Goal: Find specific page/section: Find specific page/section

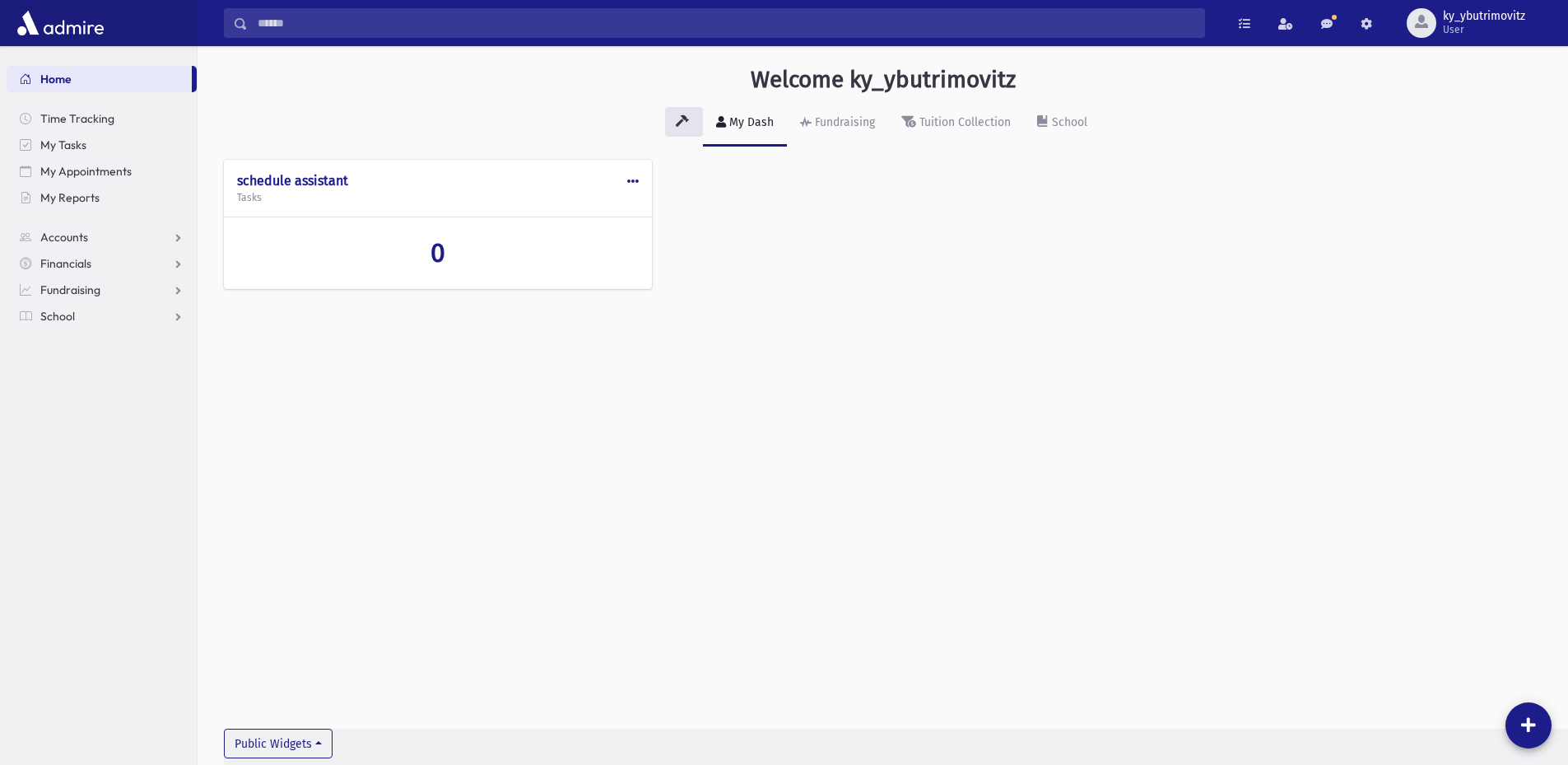
click at [274, 24] on input "Search" at bounding box center [726, 23] width 957 height 30
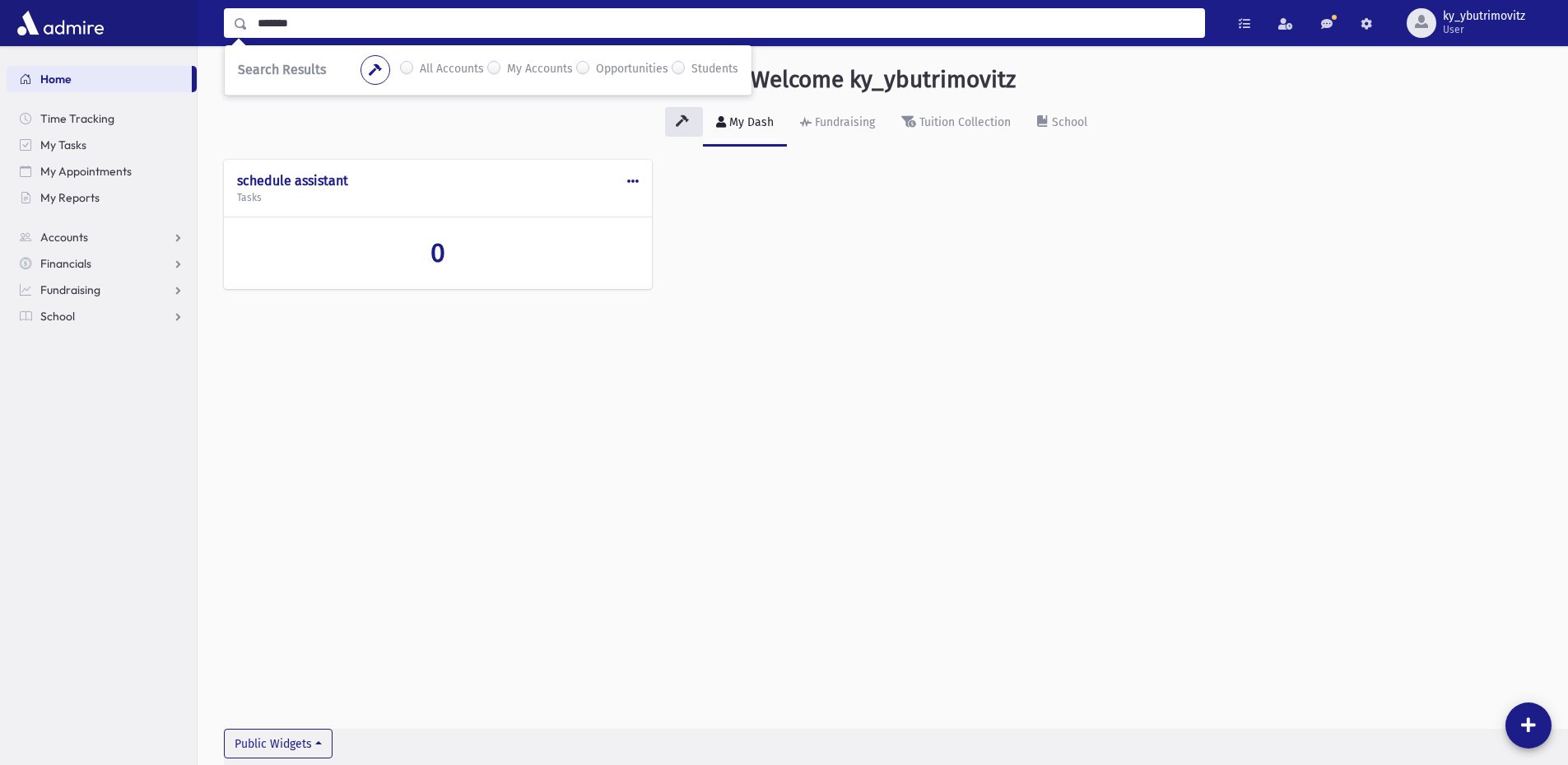
type input "*******"
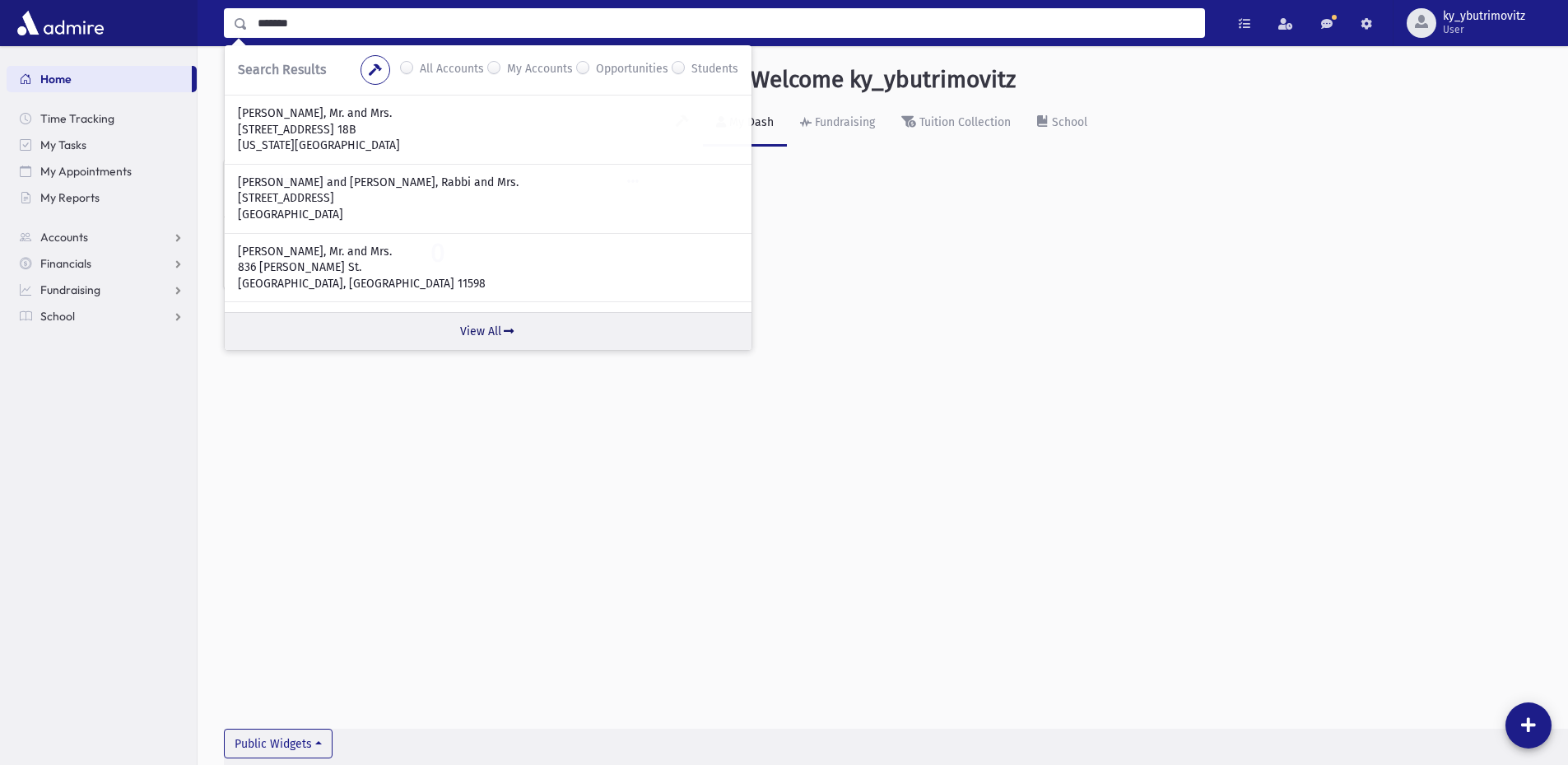
click at [474, 320] on link "View All" at bounding box center [488, 331] width 527 height 38
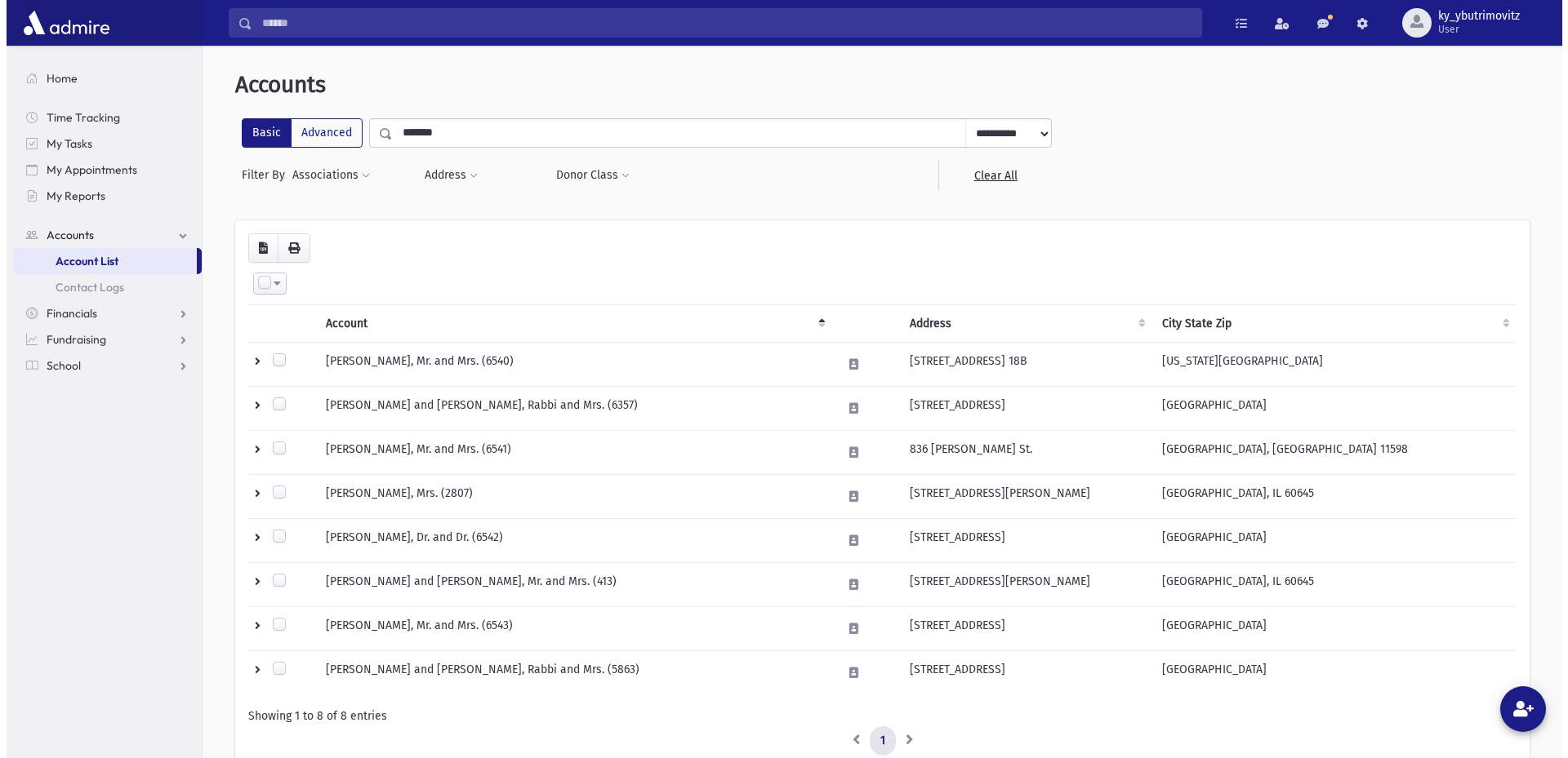
scroll to position [82, 0]
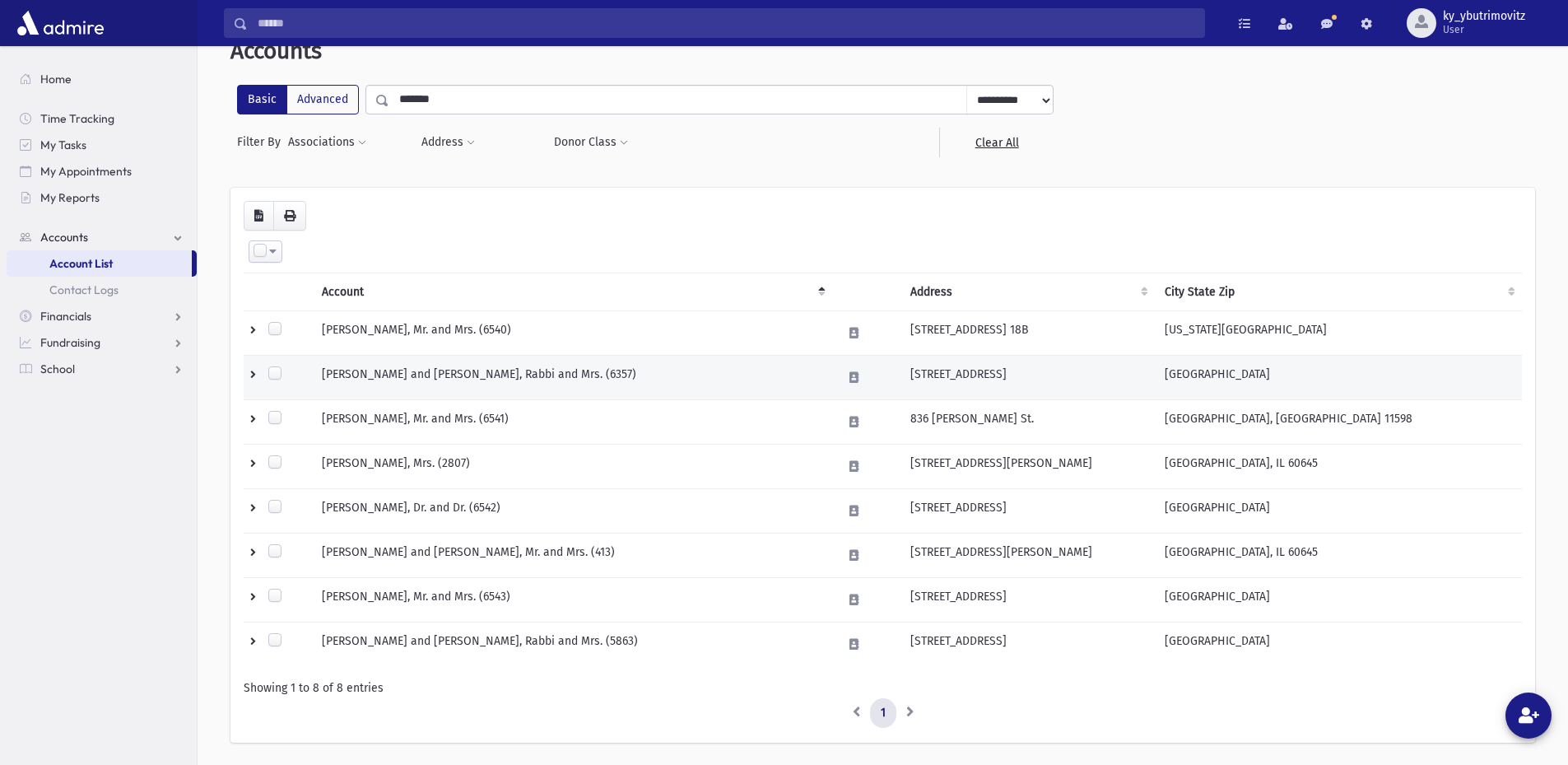
click at [465, 370] on td "LOSKOVE, Asher and Penina, Rabbi and Mrs. (6357)" at bounding box center [572, 378] width 520 height 44
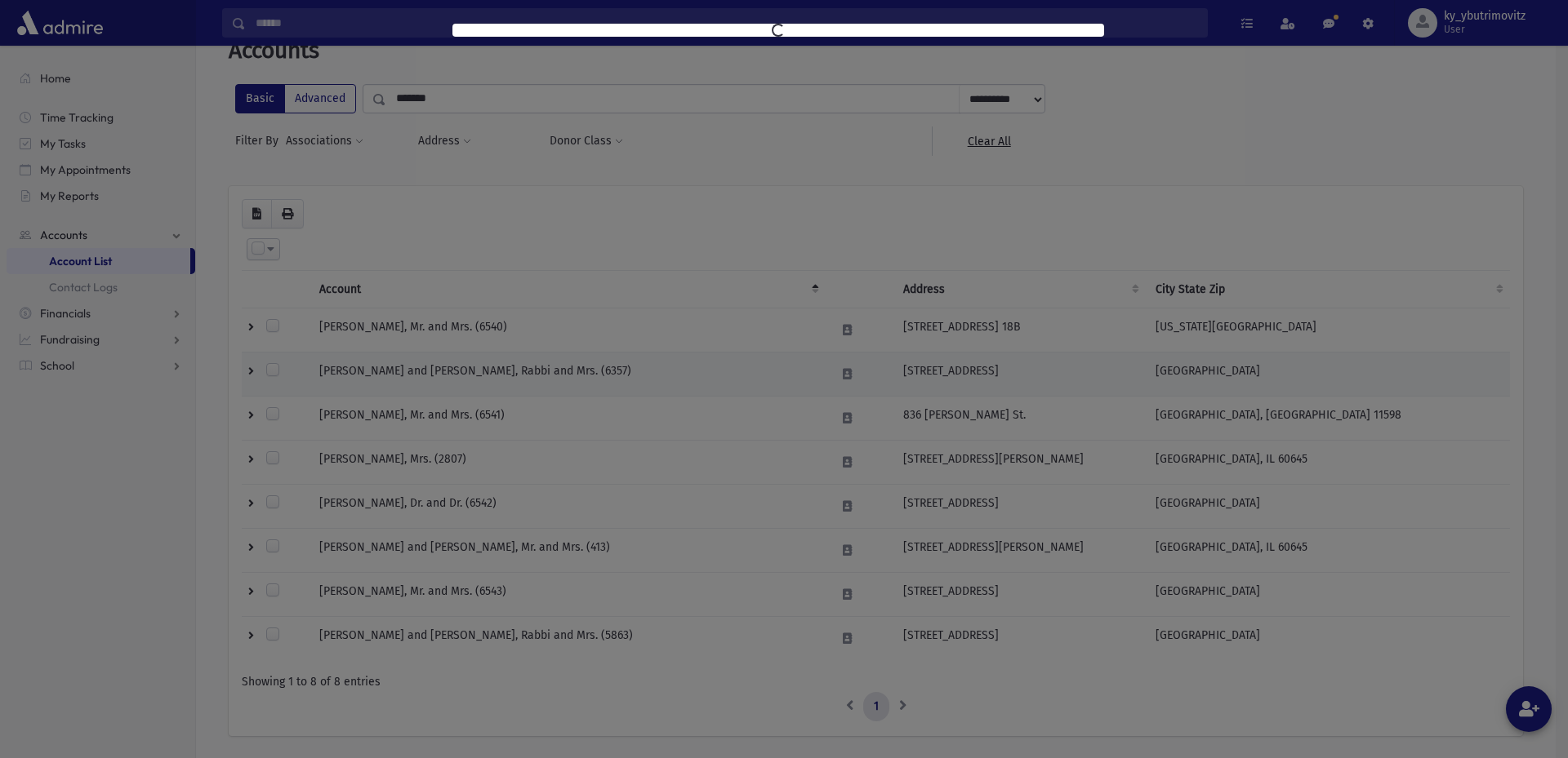
click at [461, 366] on div at bounding box center [784, 379] width 1568 height 758
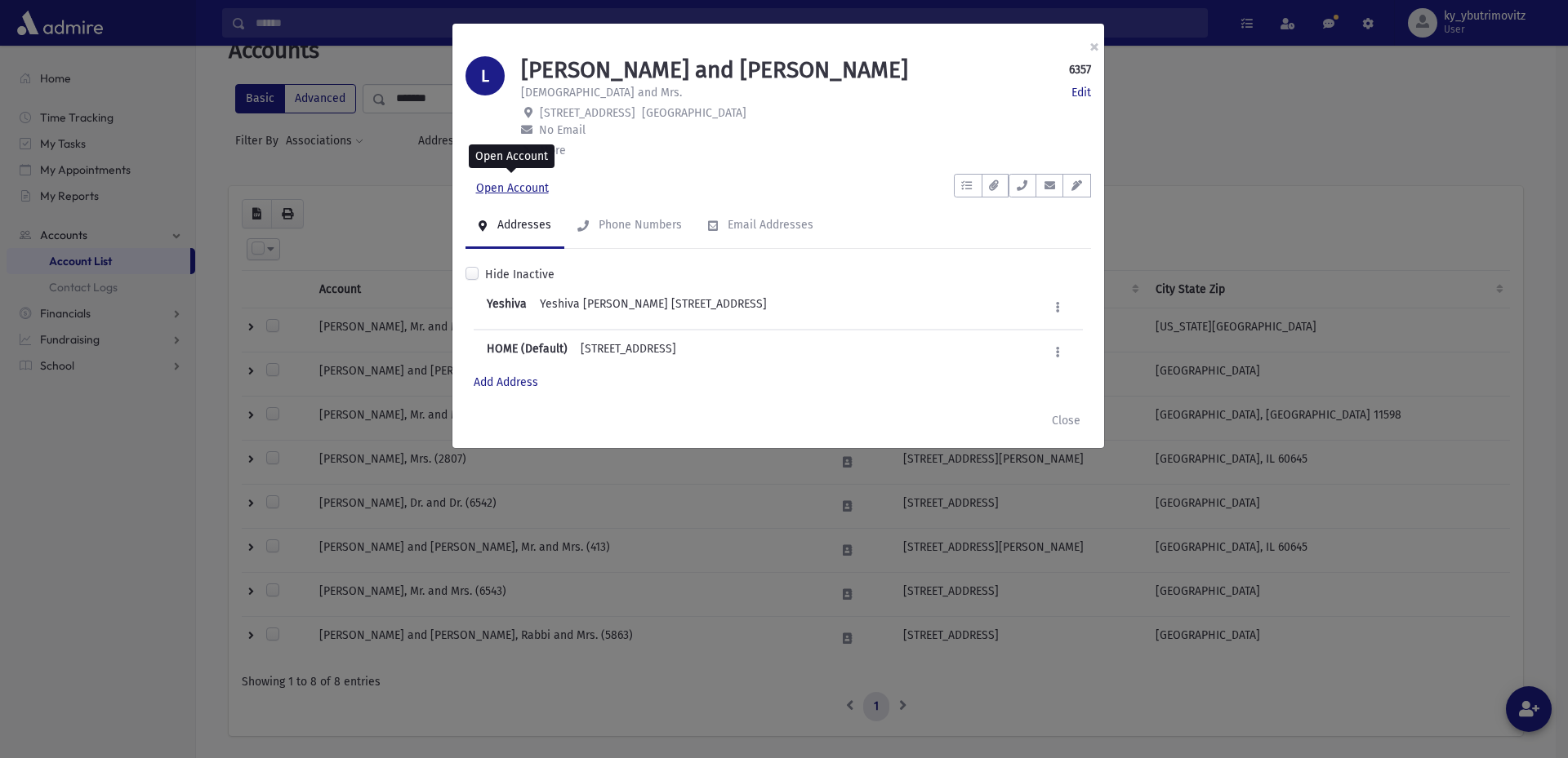
click at [524, 190] on link "Open Account" at bounding box center [512, 189] width 94 height 30
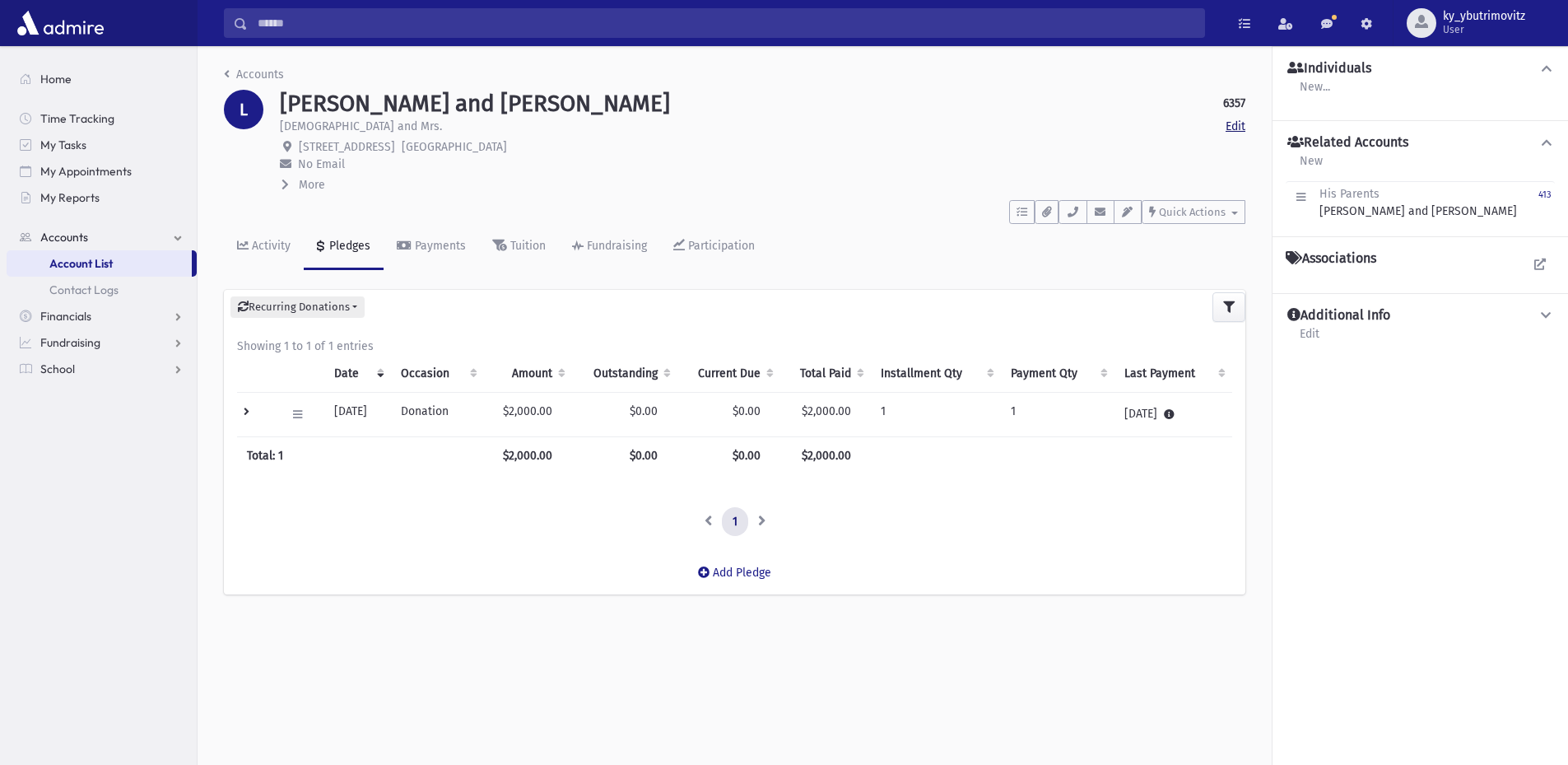
click at [1236, 126] on link "Edit" at bounding box center [1236, 126] width 20 height 17
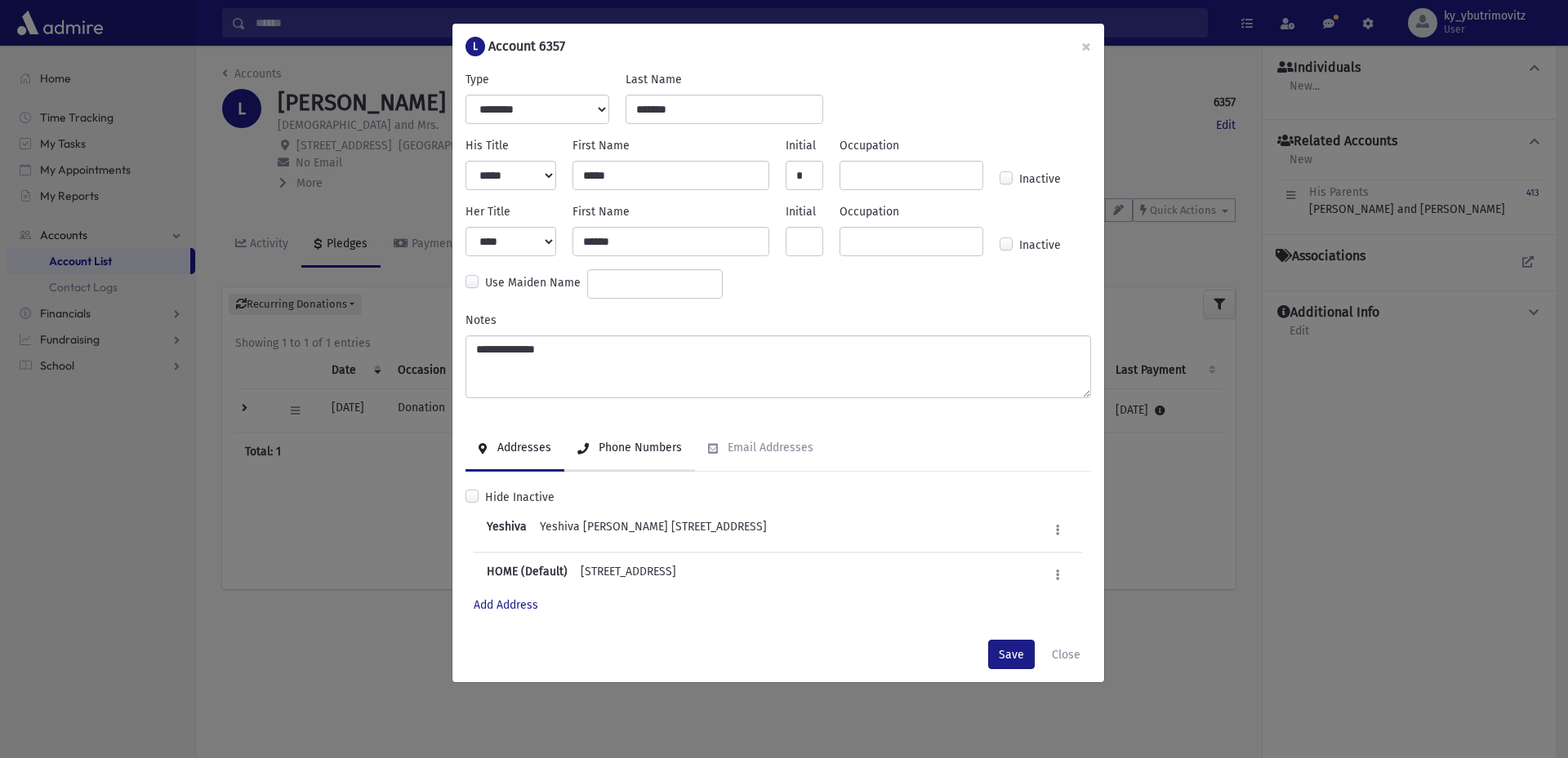
click at [642, 447] on div "Phone Numbers" at bounding box center [638, 447] width 86 height 13
click at [1088, 46] on button "×" at bounding box center [1086, 46] width 36 height 46
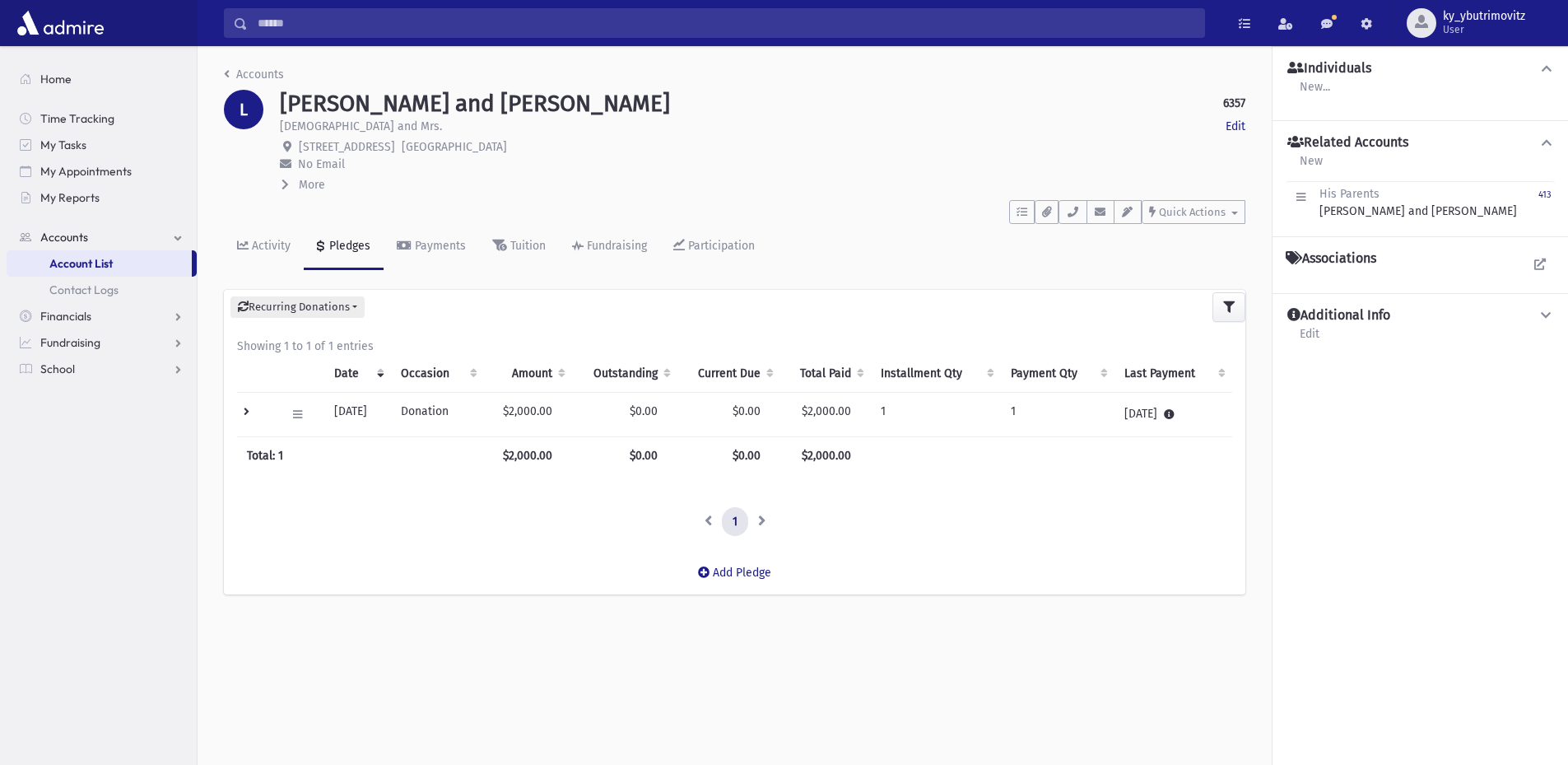
click at [230, 67] on li "Accounts" at bounding box center [254, 74] width 60 height 17
click at [230, 72] on link "Accounts" at bounding box center [254, 74] width 60 height 14
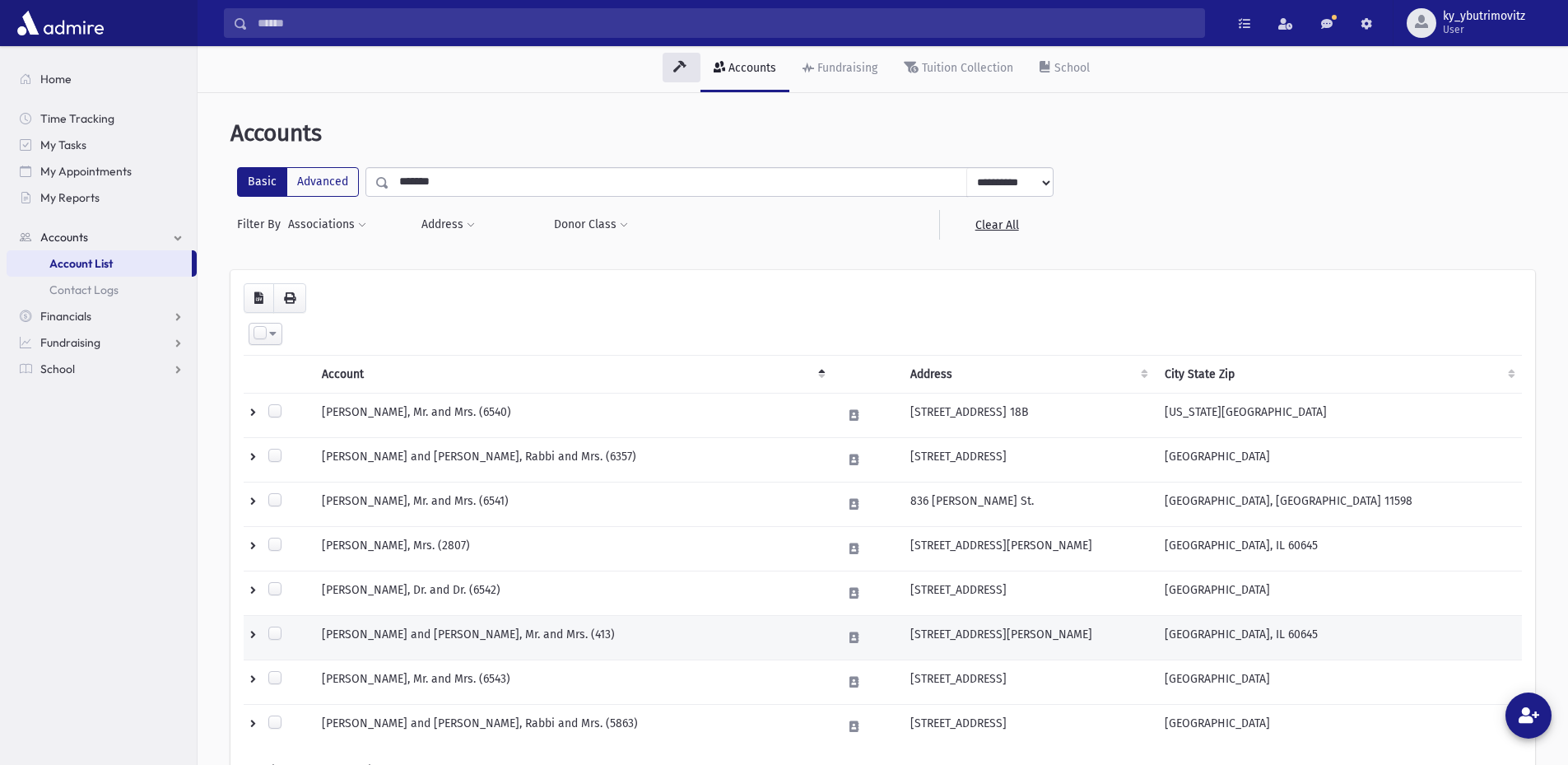
click at [360, 634] on td "LOSKOVE, Michael and Randi, Mr. and Mrs. (413)" at bounding box center [572, 638] width 520 height 44
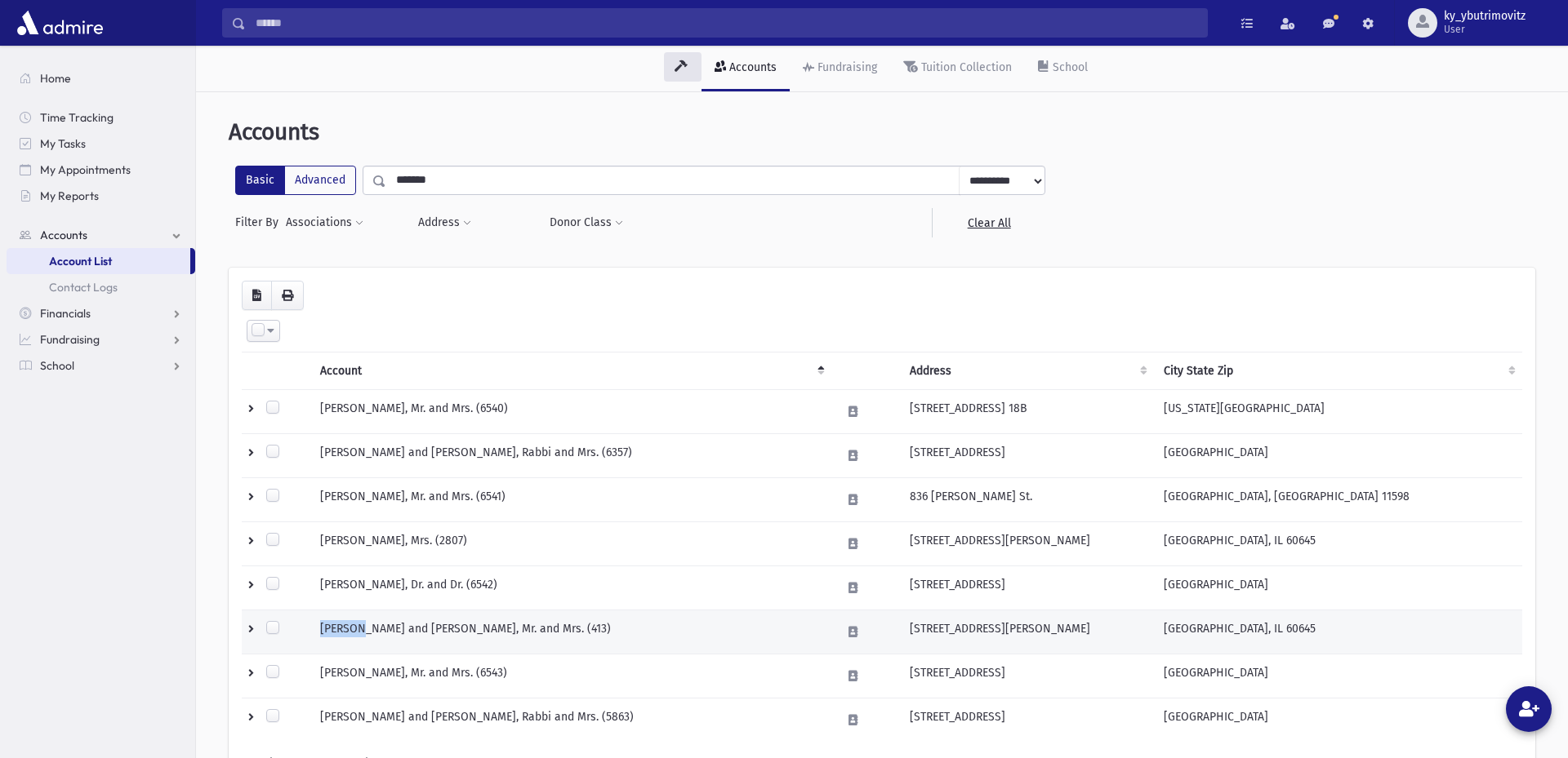
click at [357, 629] on td "LOSKOVE, Michael and Randi, Mr. and Mrs. (413)" at bounding box center [571, 632] width 521 height 44
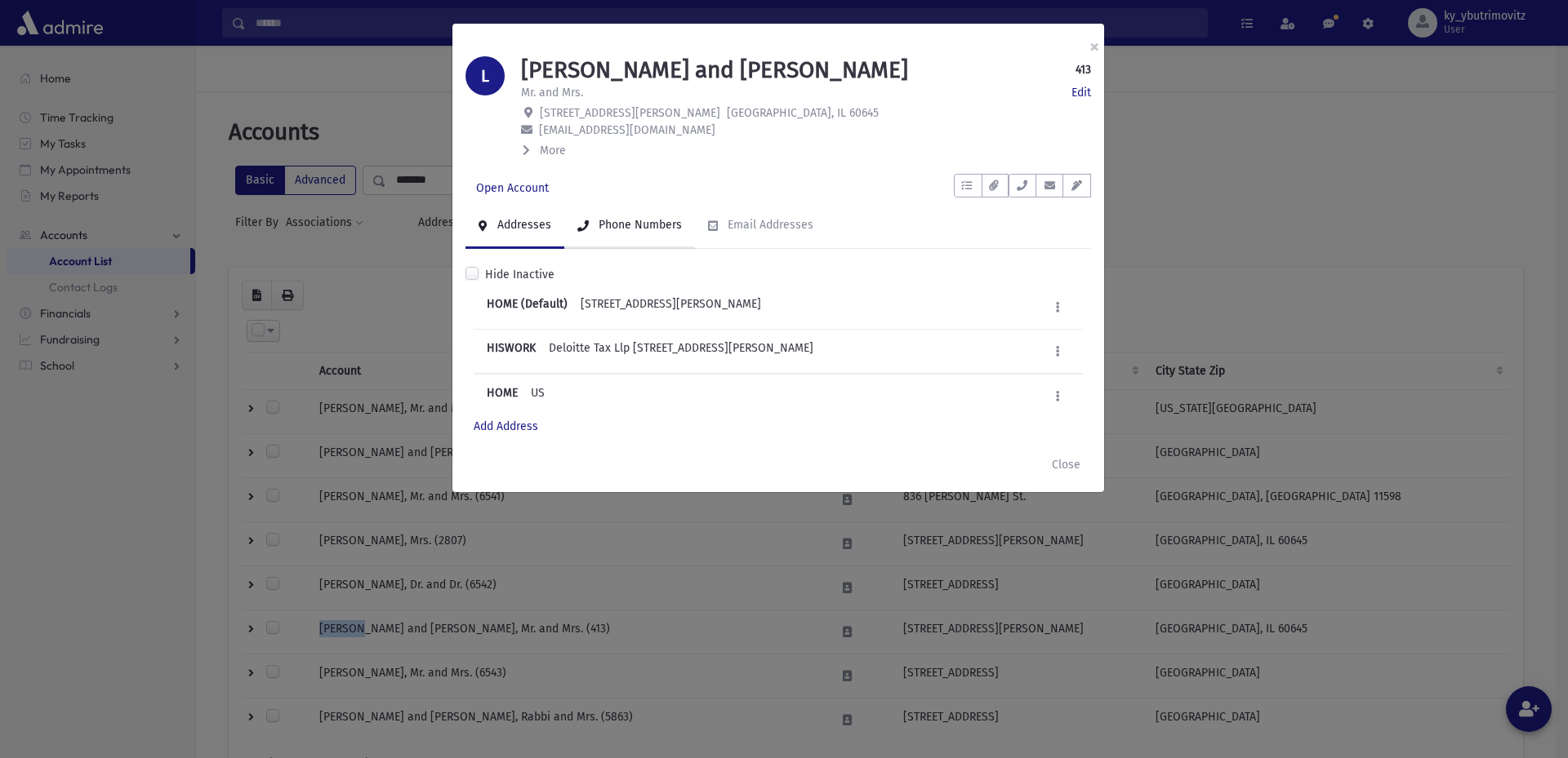
click at [649, 228] on div "Phone Numbers" at bounding box center [638, 225] width 86 height 13
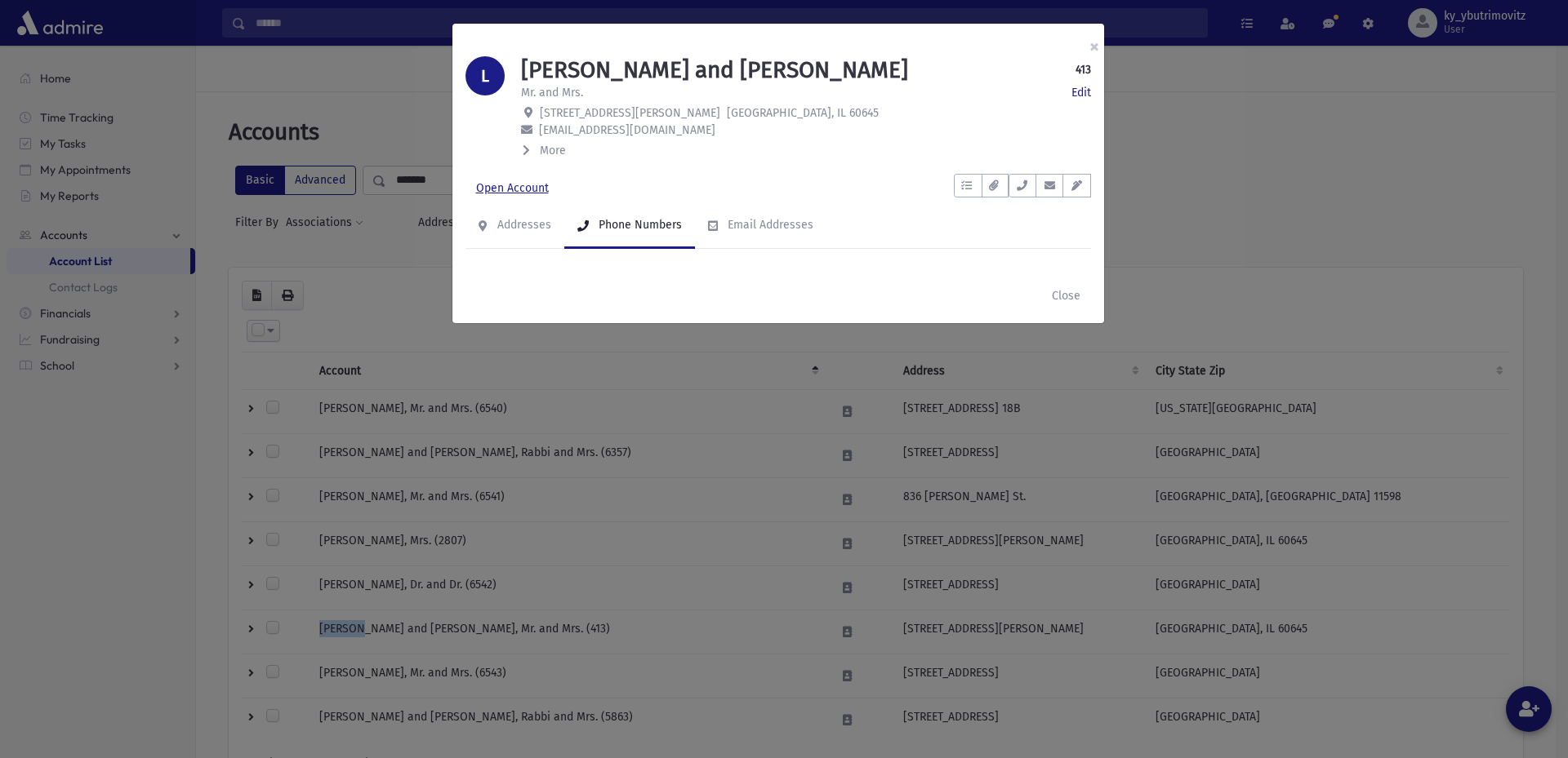
click at [522, 178] on link "Open Account" at bounding box center [512, 189] width 94 height 30
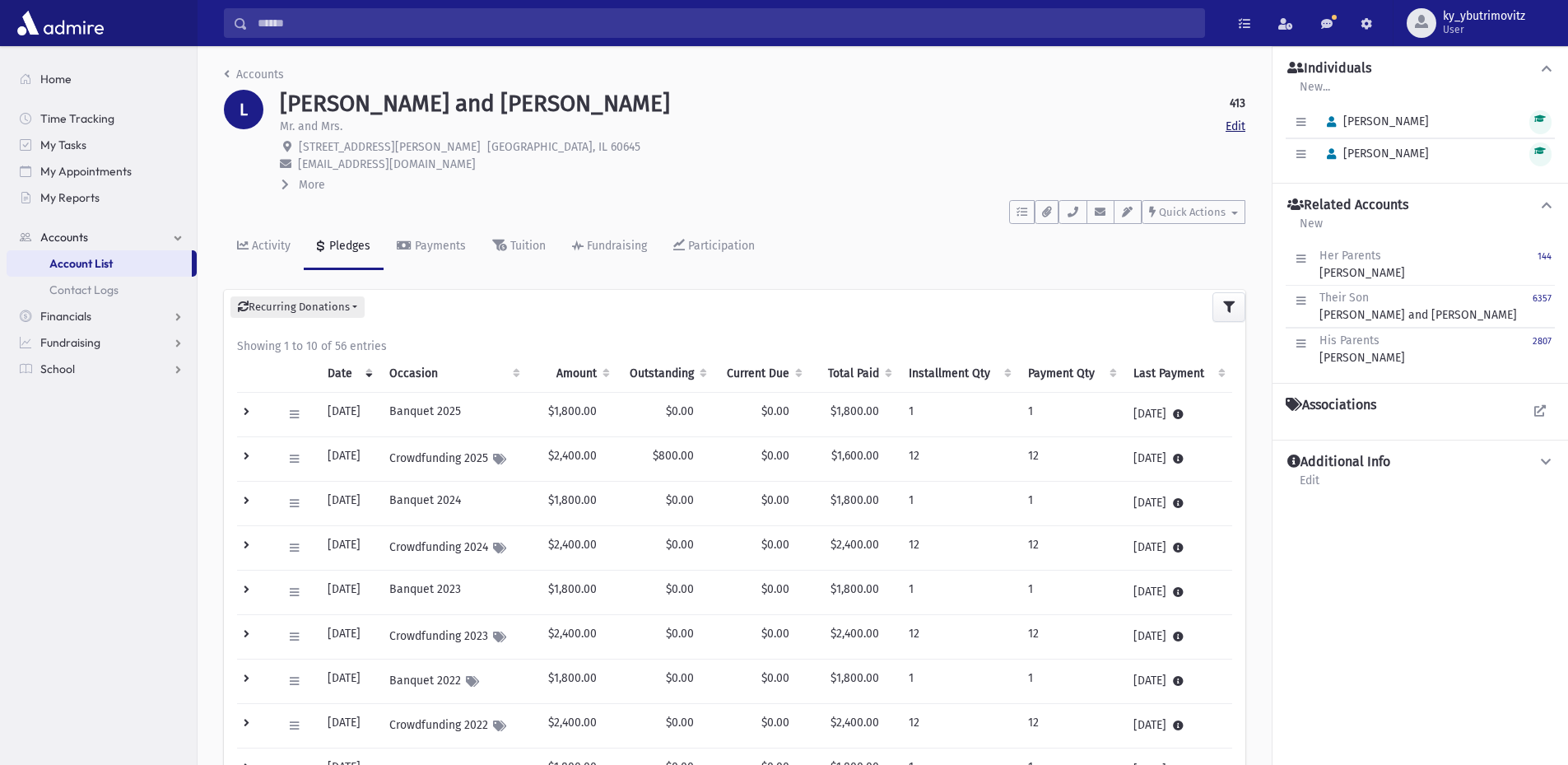
click at [1236, 126] on link "Edit" at bounding box center [1236, 126] width 20 height 17
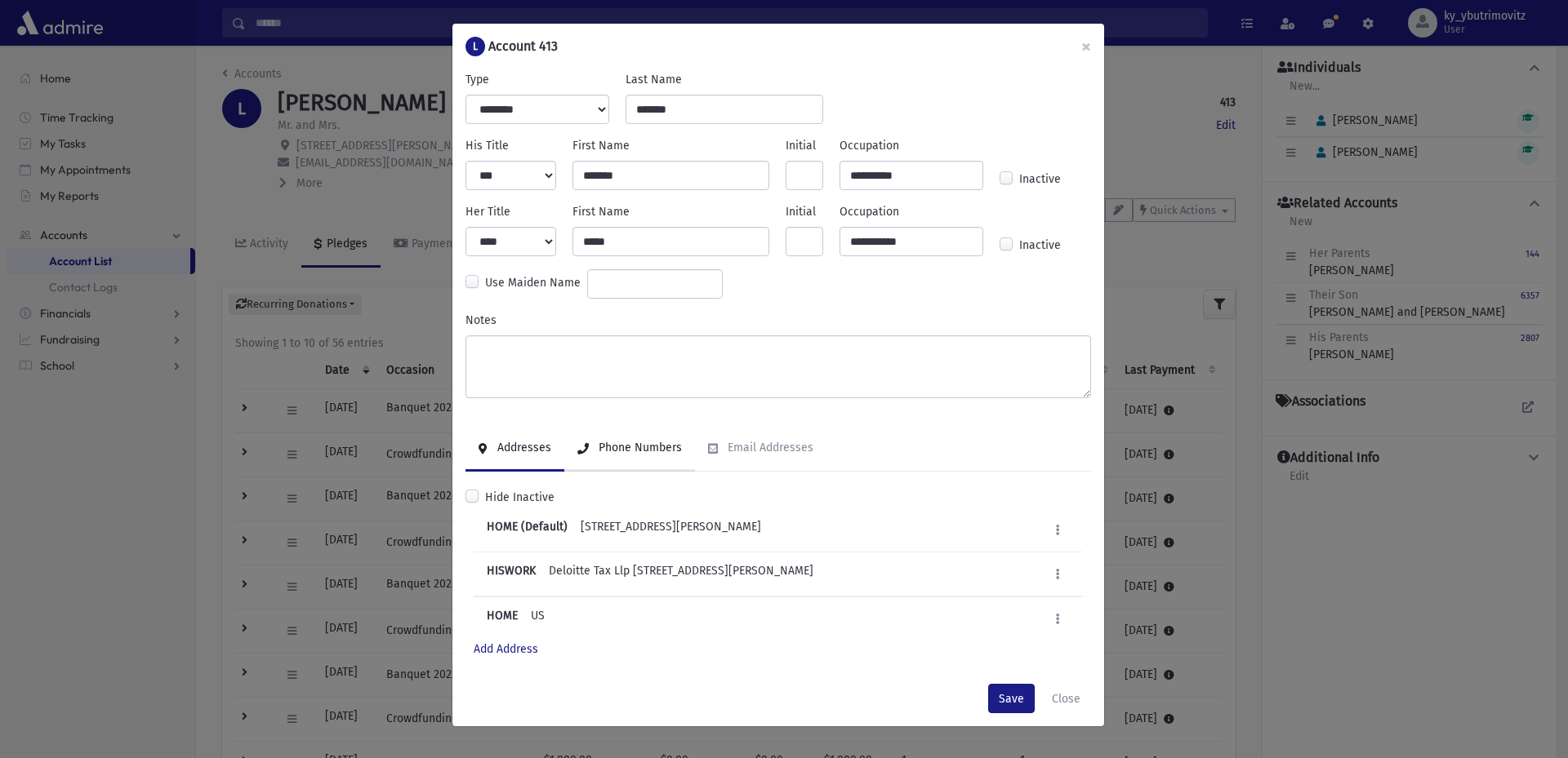
click at [646, 436] on link "Phone Numbers" at bounding box center [629, 448] width 130 height 46
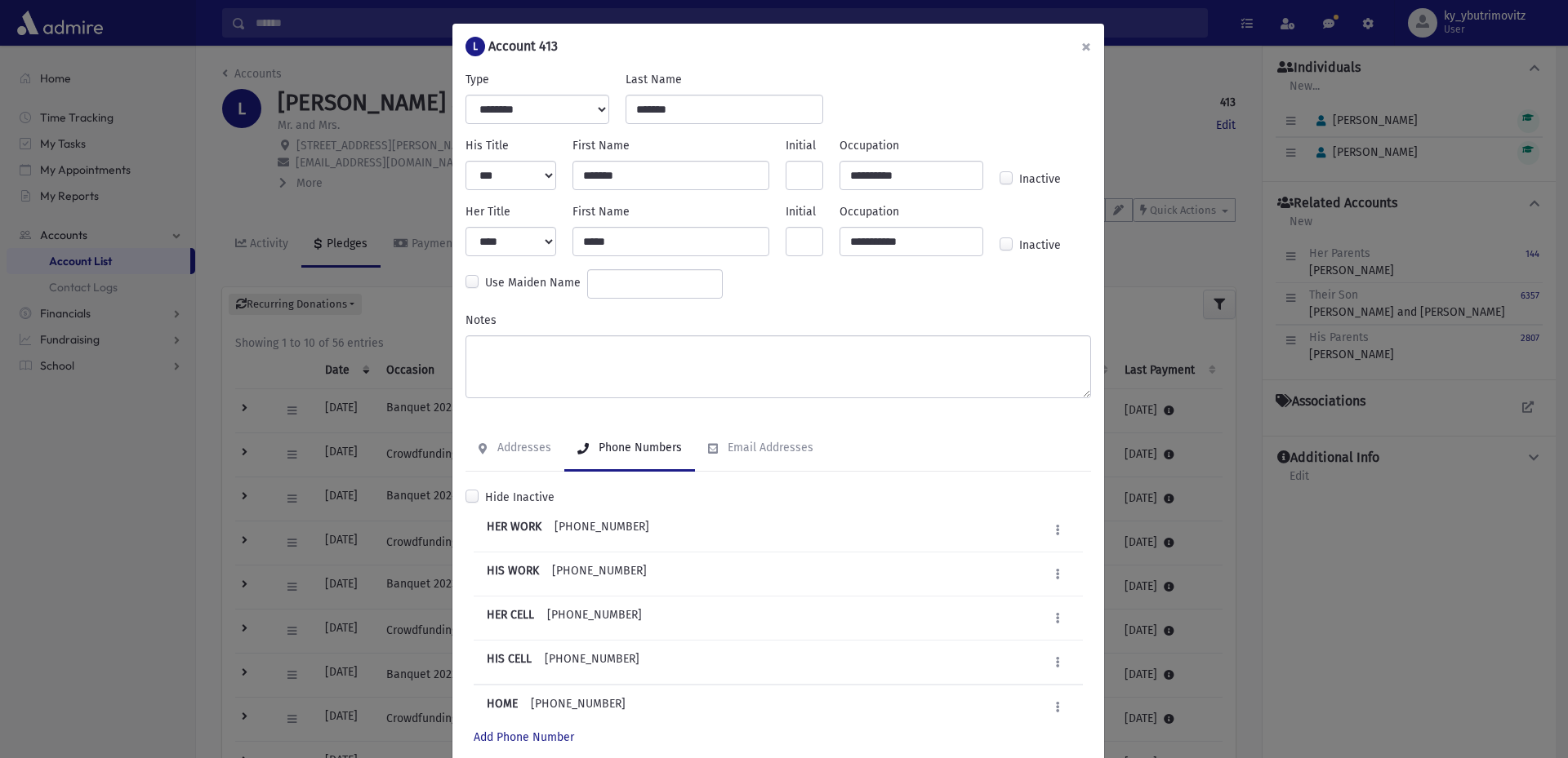
click at [1078, 43] on button "×" at bounding box center [1086, 46] width 36 height 46
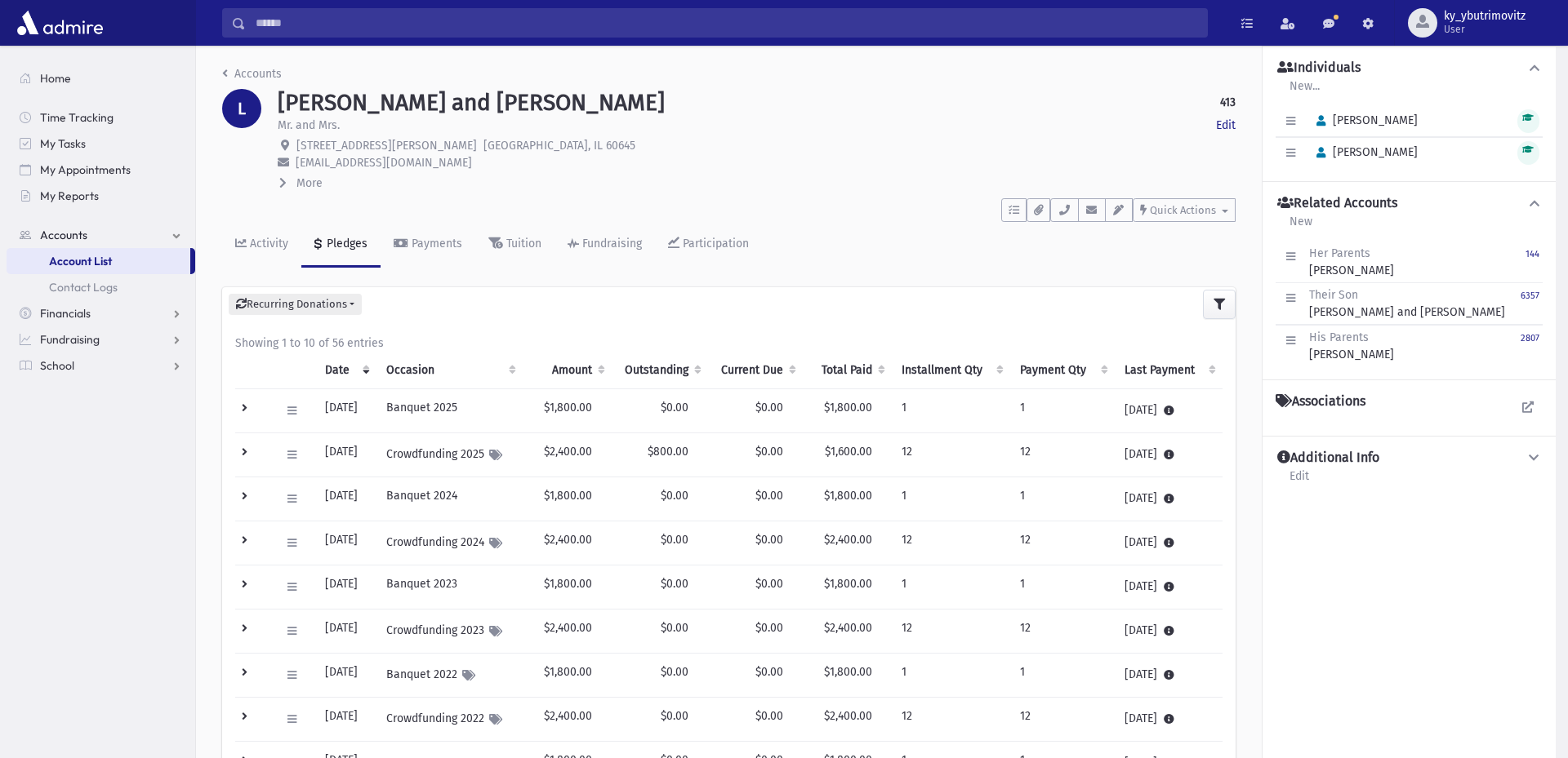
click at [1077, 43] on div "Search Results All Accounts My Accounts" at bounding box center [881, 22] width 1372 height 46
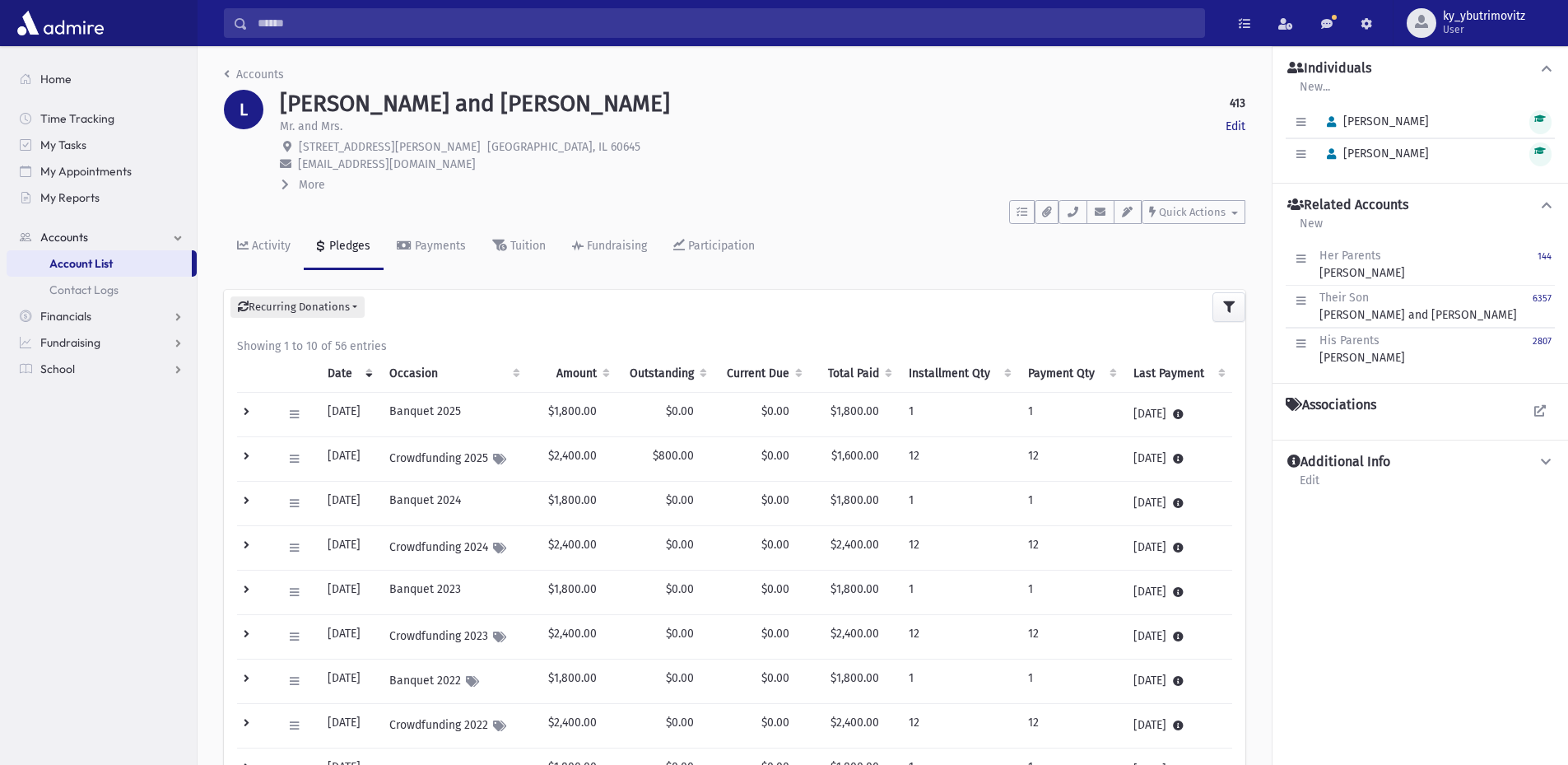
click at [461, 15] on input "Search" at bounding box center [726, 23] width 957 height 30
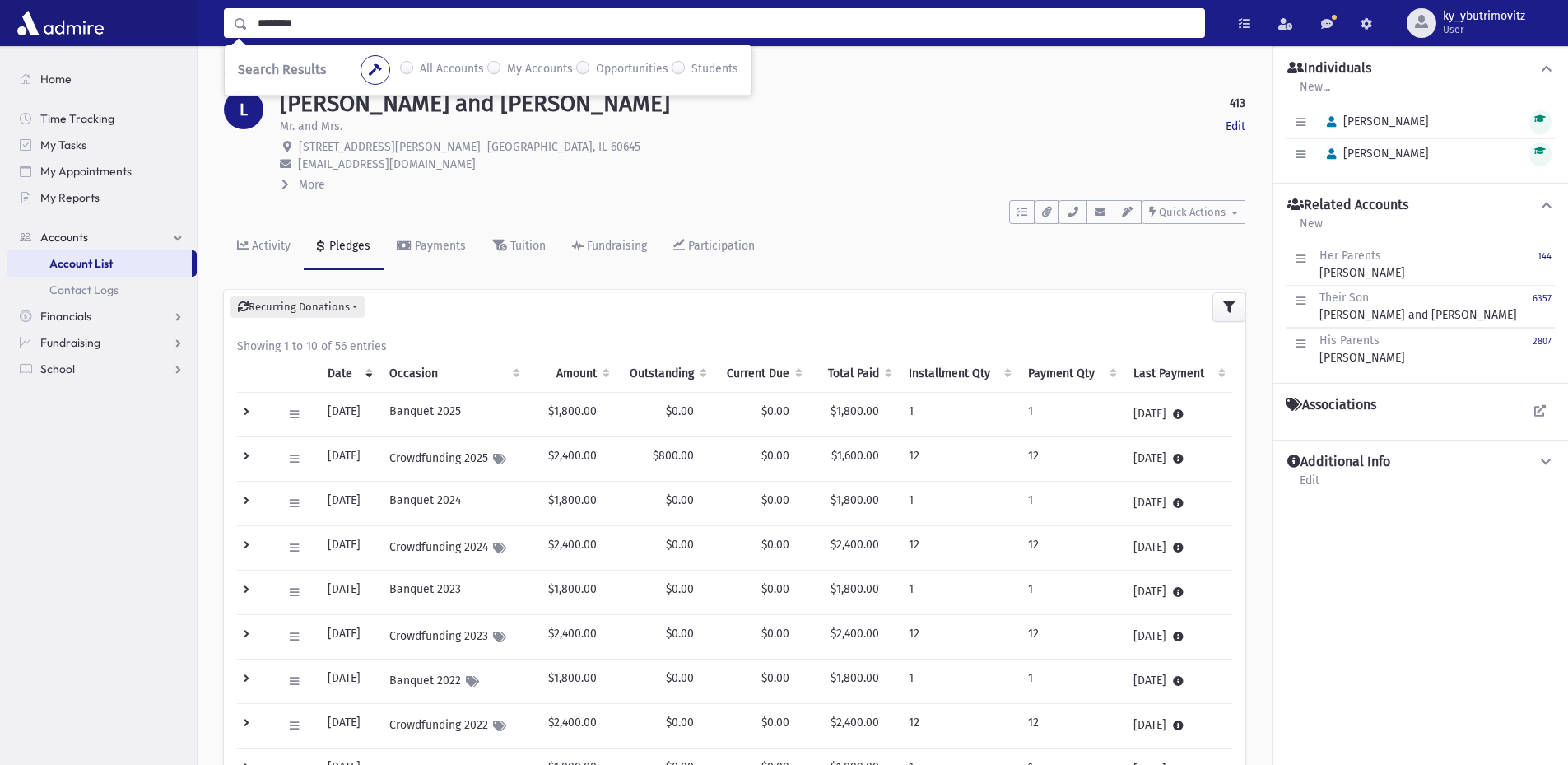
type input "********"
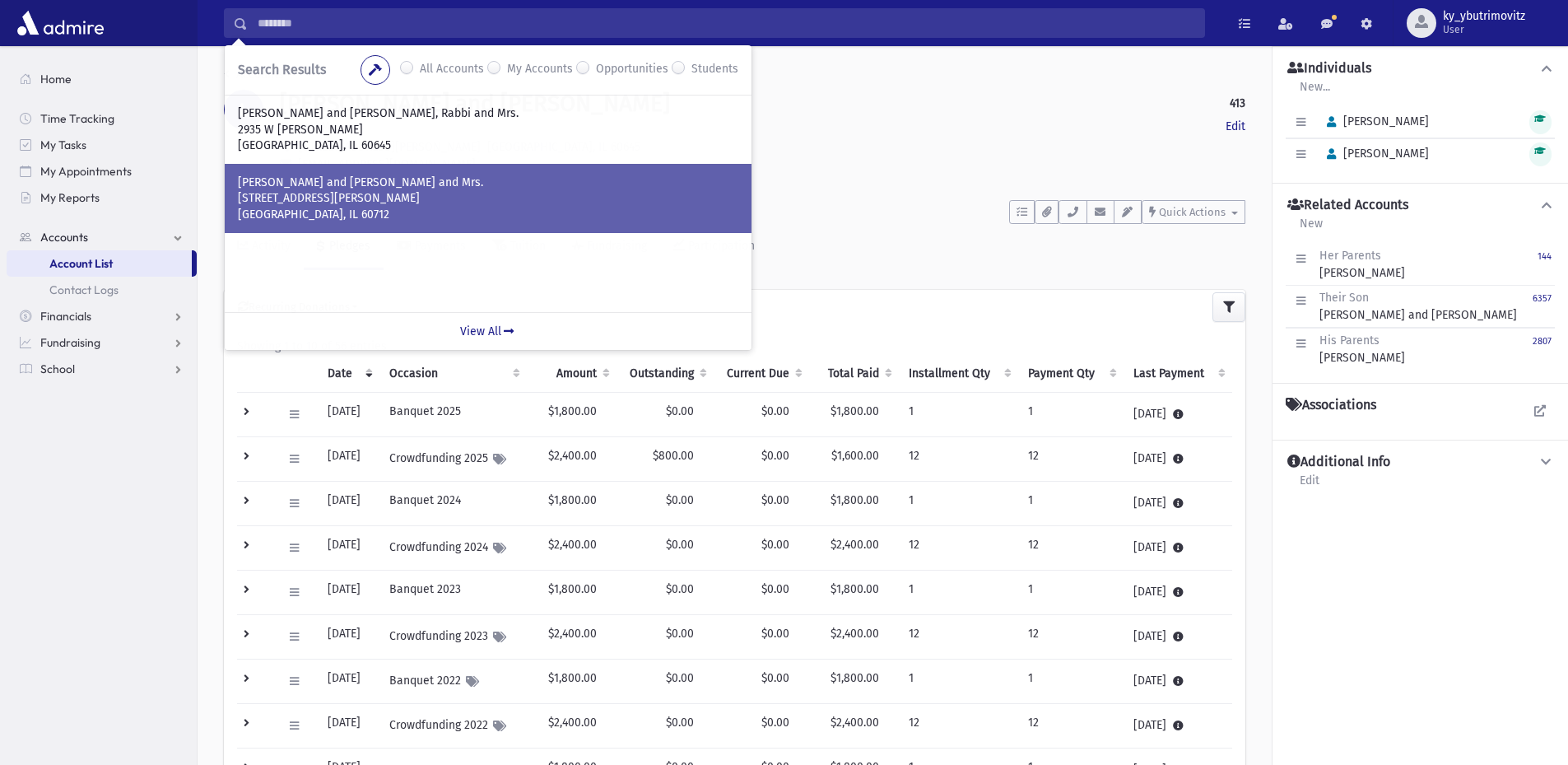
click at [410, 191] on p "[STREET_ADDRESS][PERSON_NAME]" at bounding box center [488, 199] width 501 height 16
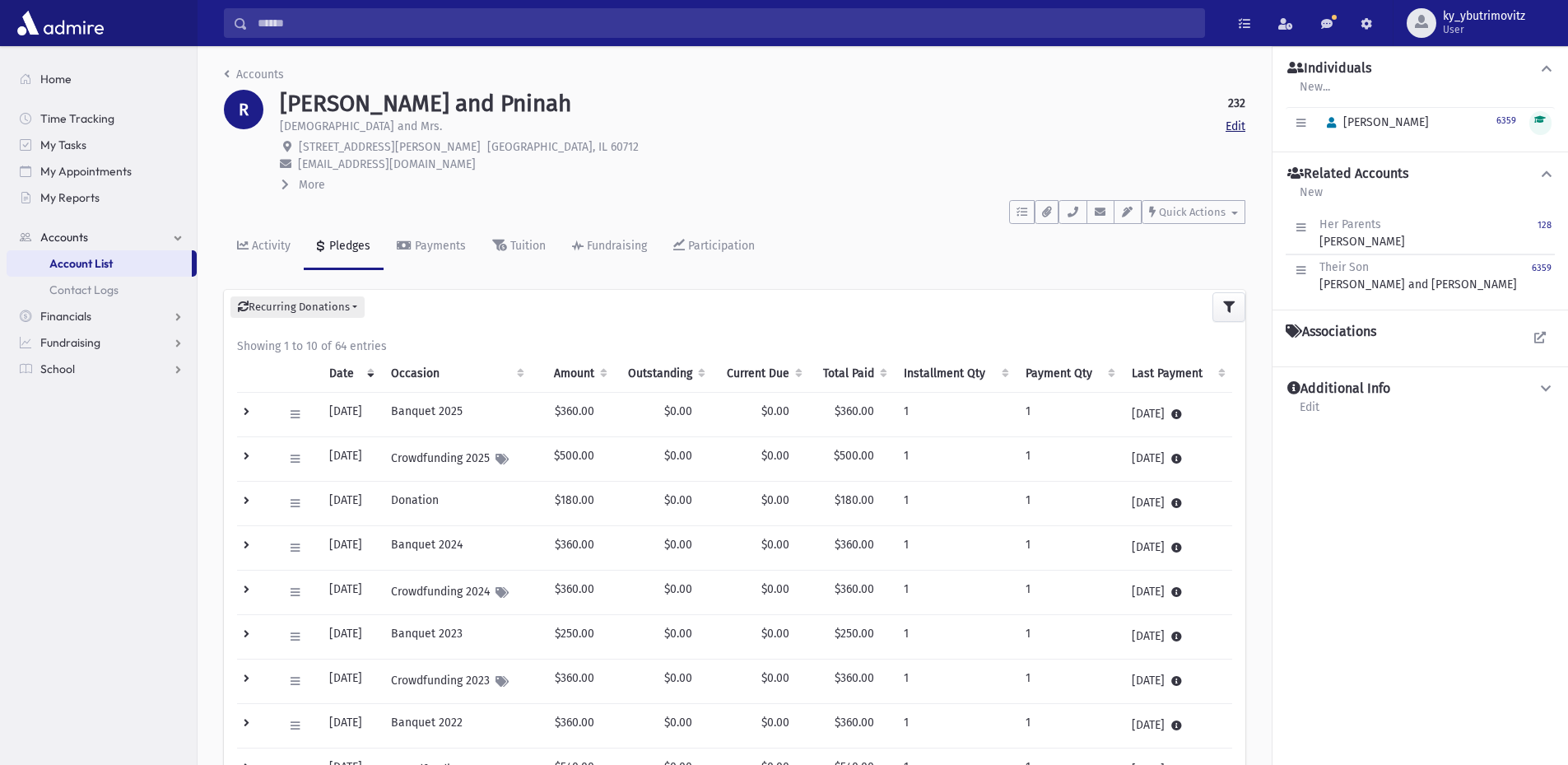
click at [1242, 123] on link "Edit" at bounding box center [1236, 126] width 20 height 17
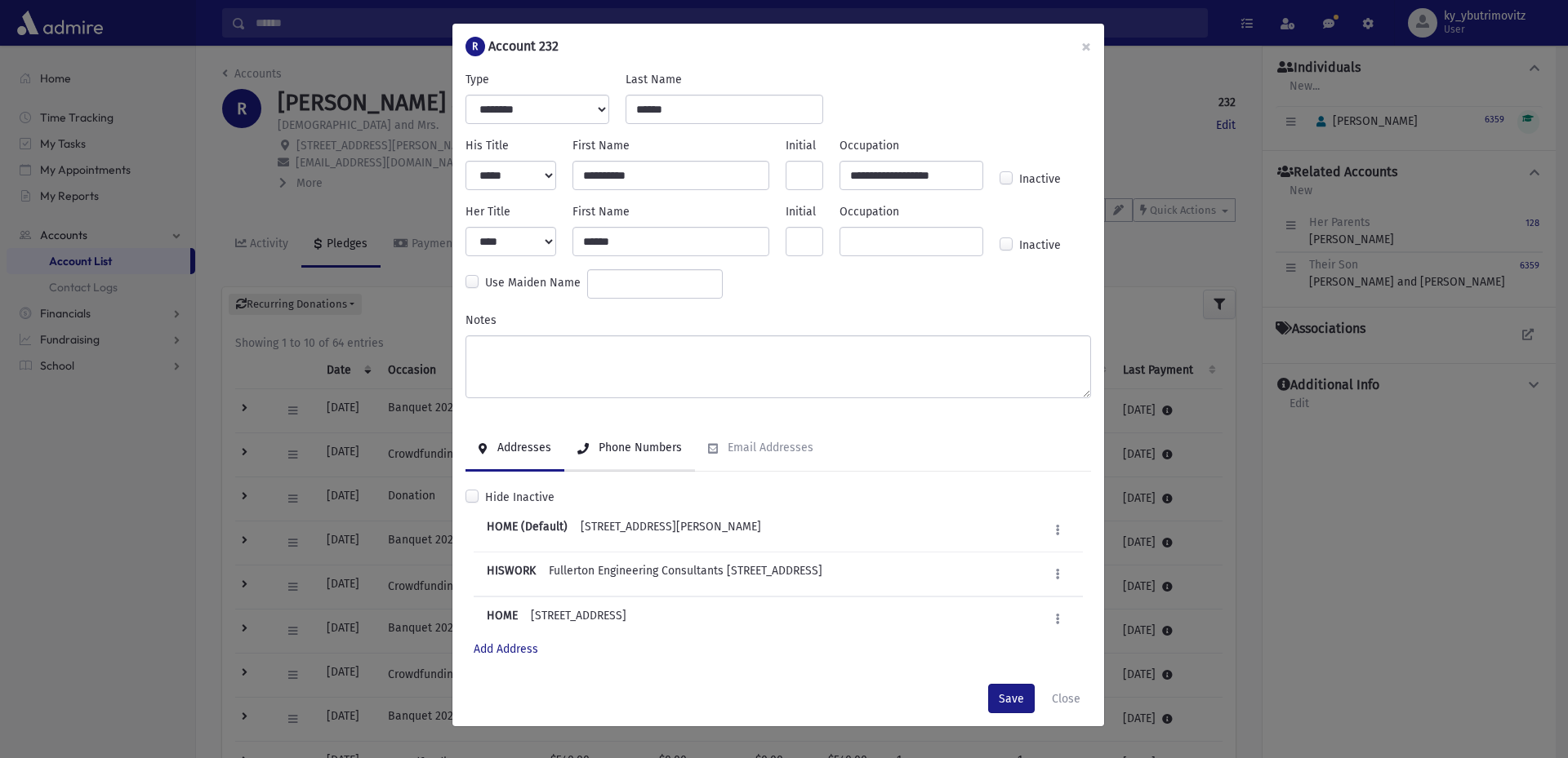
click at [620, 449] on div "Phone Numbers" at bounding box center [638, 447] width 86 height 13
